Goal: Transaction & Acquisition: Purchase product/service

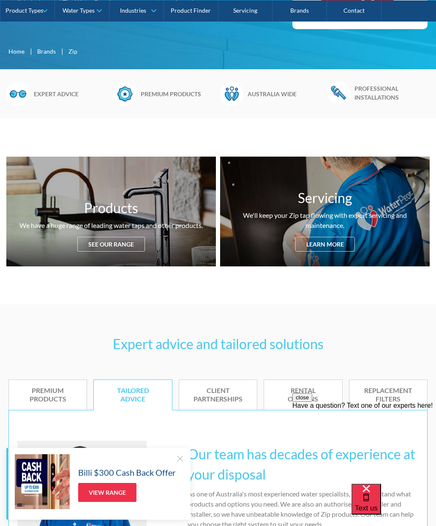
scroll to position [208, 0]
click at [380, 394] on div "close Have a question? Text one of our experts here!" at bounding box center [364, 443] width 144 height 101
click at [385, 399] on div "close Have a question? Text one of our experts here!" at bounding box center [364, 443] width 144 height 101
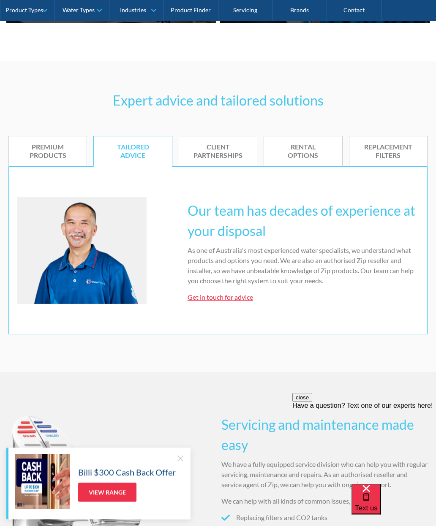
scroll to position [453, 0]
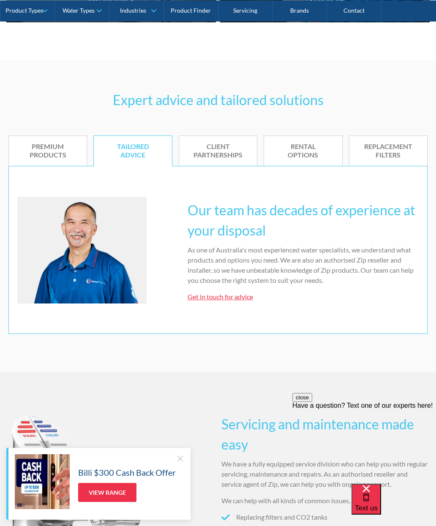
click at [308, 403] on div "Servicing and maintenance made easy We have a fully equipped service division w…" at bounding box center [324, 512] width 206 height 229
click at [183, 463] on div at bounding box center [180, 459] width 8 height 8
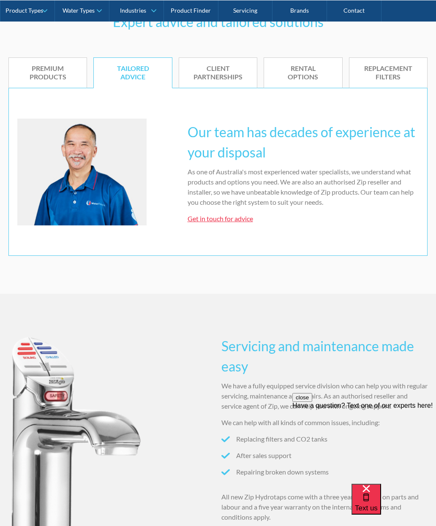
scroll to position [497, 0]
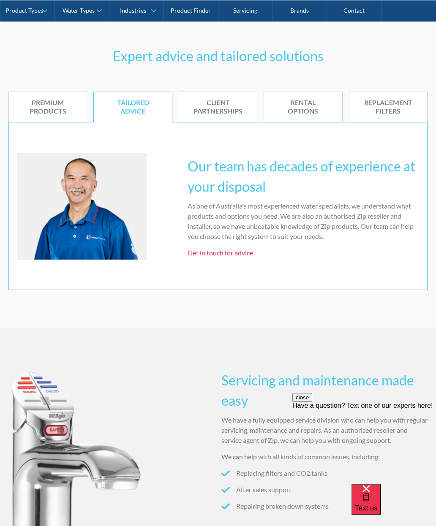
click at [392, 107] on div "Replacement filters" at bounding box center [388, 107] width 52 height 18
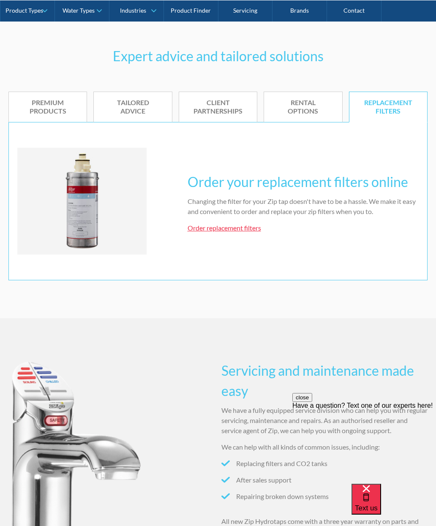
click at [255, 230] on link "Order replacement filters" at bounding box center [225, 228] width 74 height 8
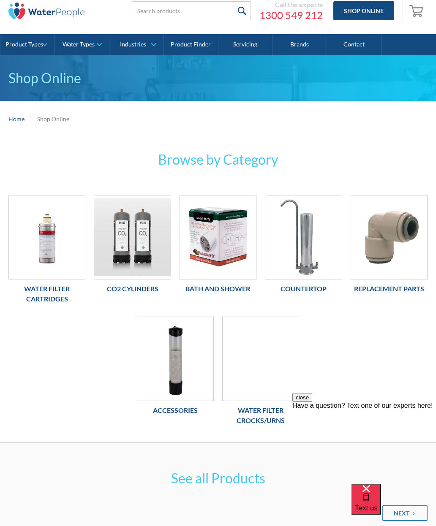
click at [57, 245] on img at bounding box center [47, 238] width 76 height 84
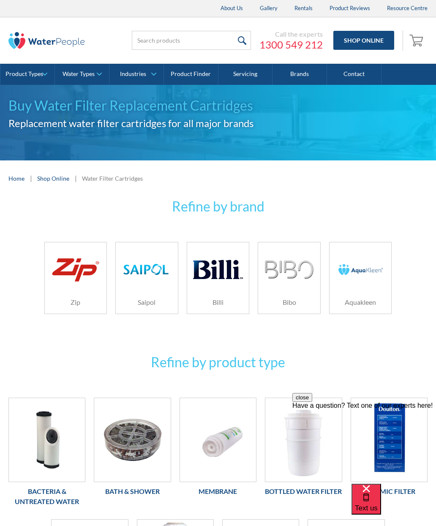
click at [82, 292] on div "Zip" at bounding box center [76, 302] width 62 height 23
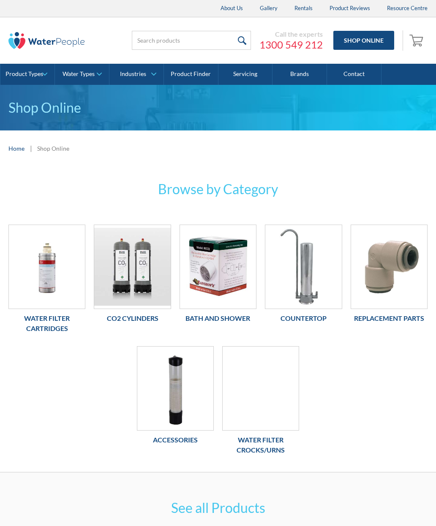
scroll to position [30, 0]
